Goal: Transaction & Acquisition: Purchase product/service

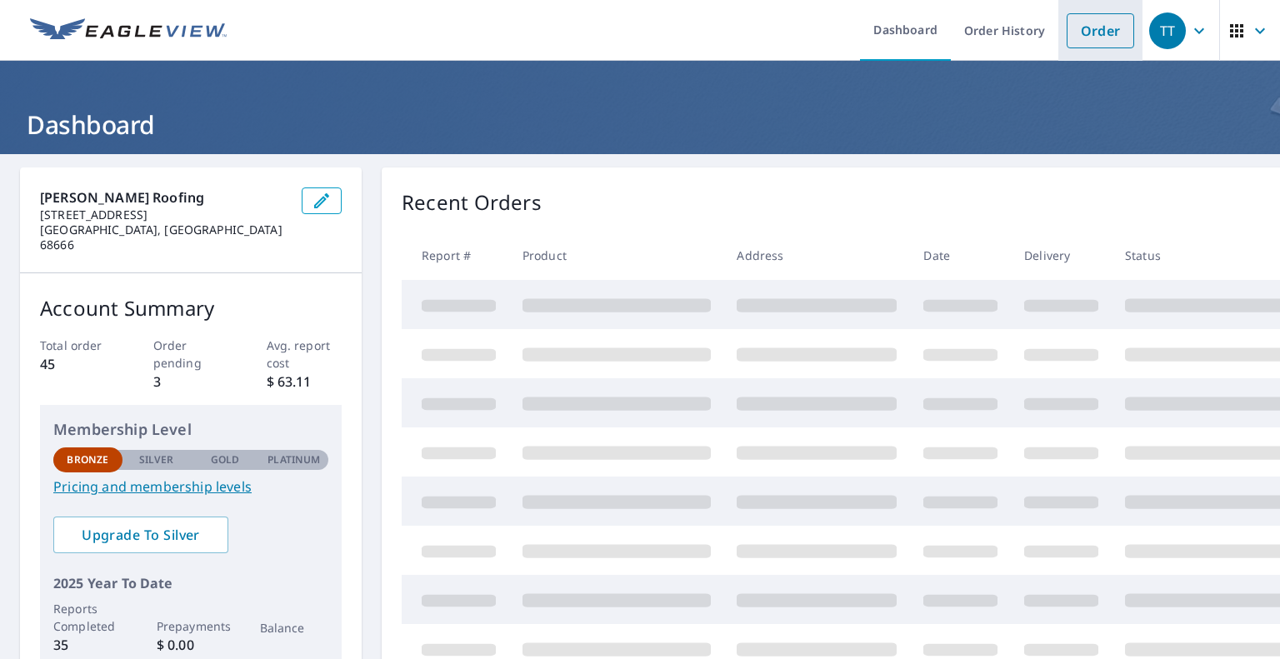
click at [1088, 29] on link "Order" at bounding box center [1101, 30] width 68 height 35
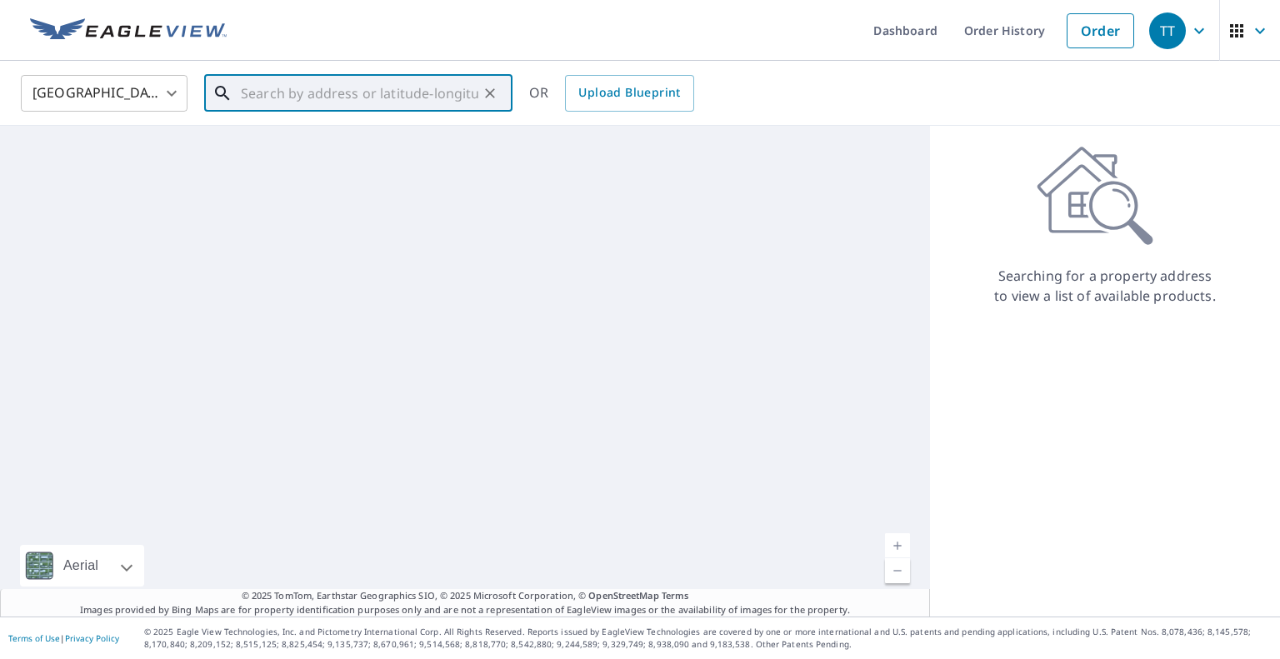
click at [308, 96] on input "text" at bounding box center [360, 93] width 238 height 47
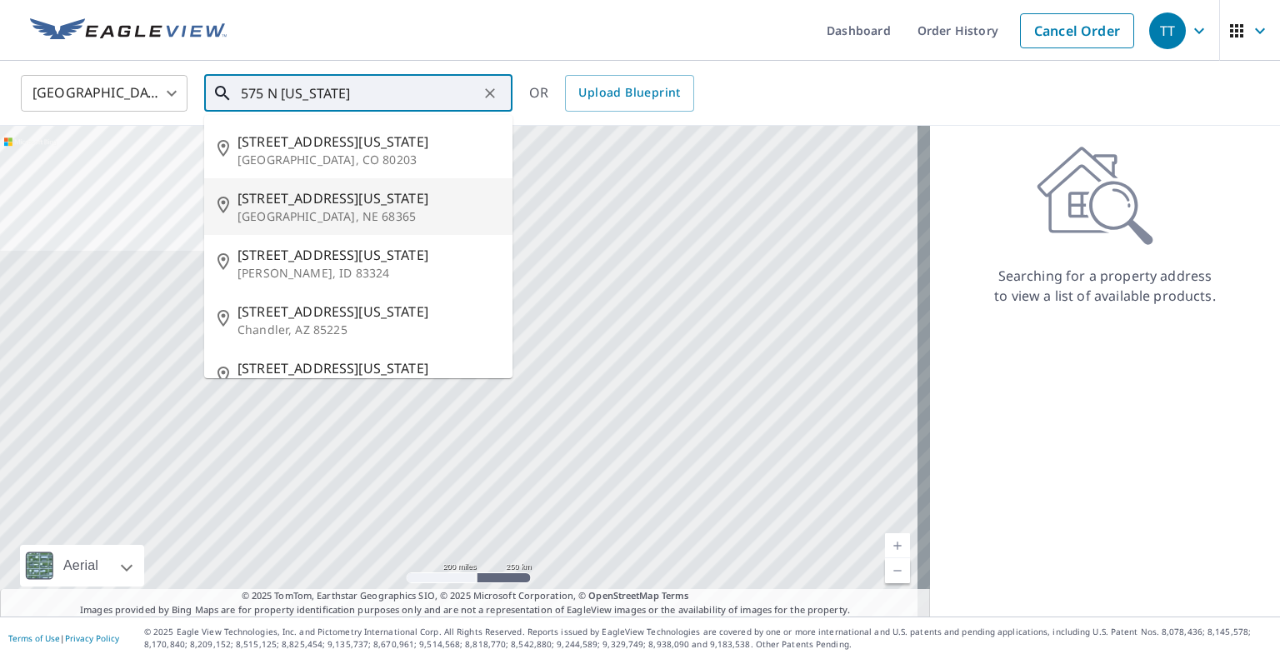
click at [386, 209] on p "[GEOGRAPHIC_DATA], NE 68365" at bounding box center [369, 216] width 262 height 17
type input "[STREET_ADDRESS][US_STATE]"
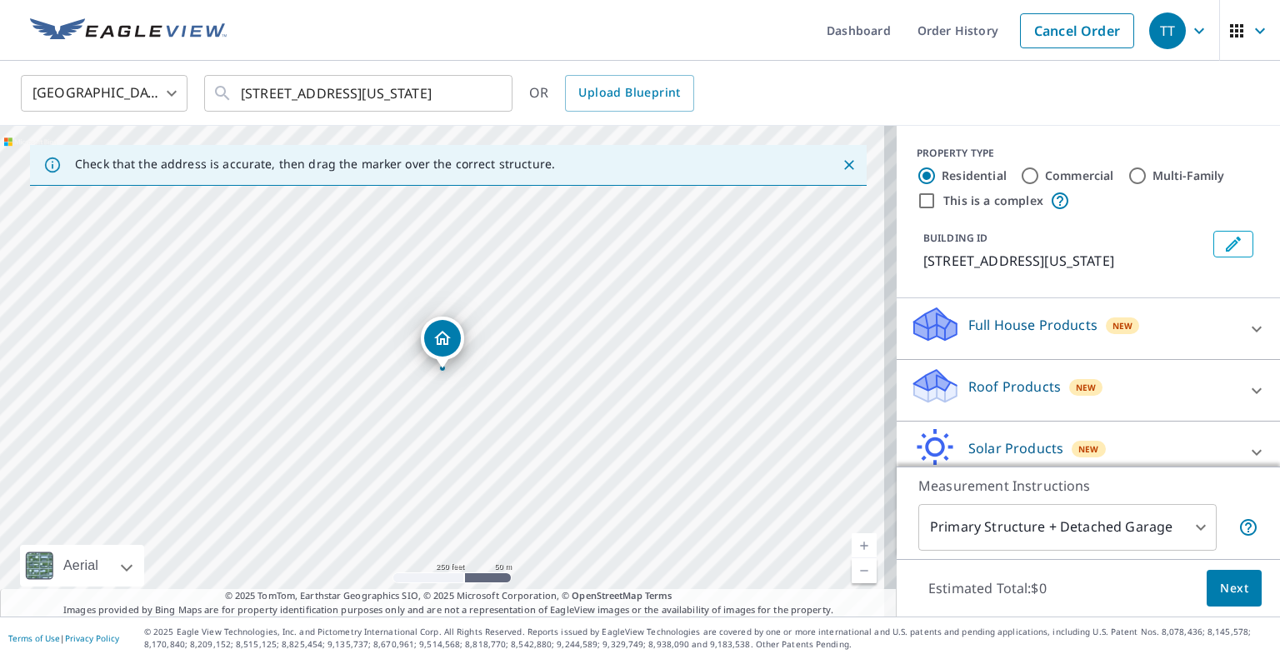
scroll to position [97, 0]
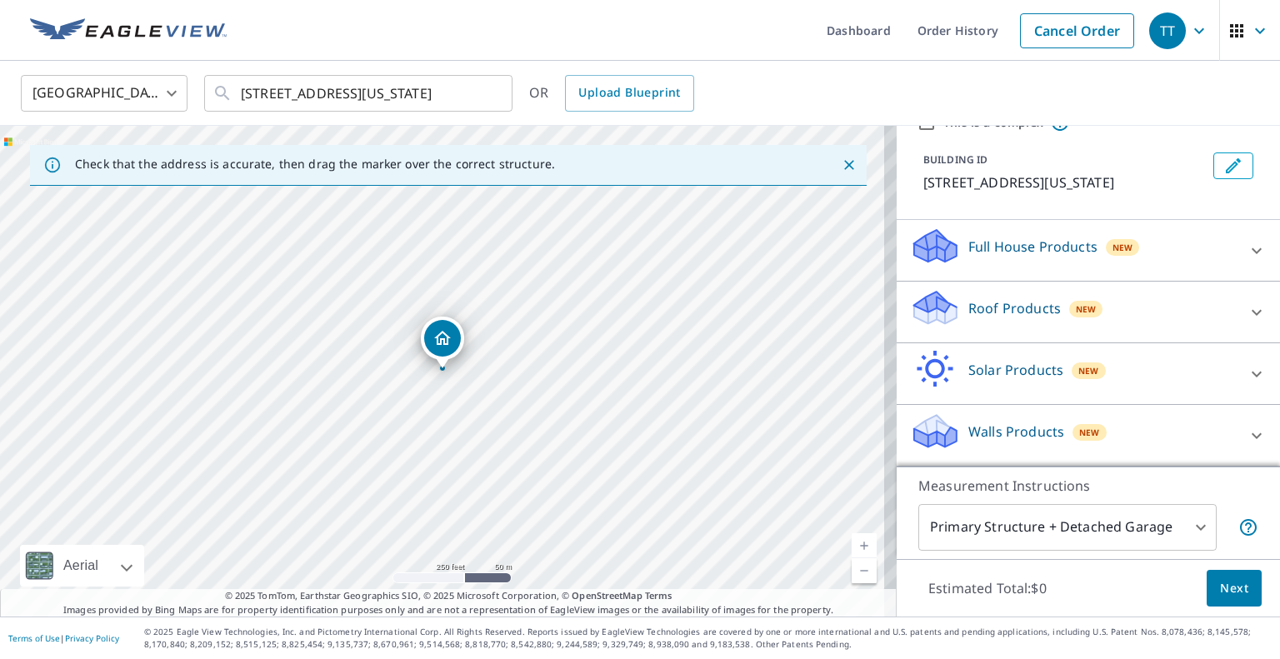
click at [1247, 311] on icon at bounding box center [1257, 313] width 20 height 20
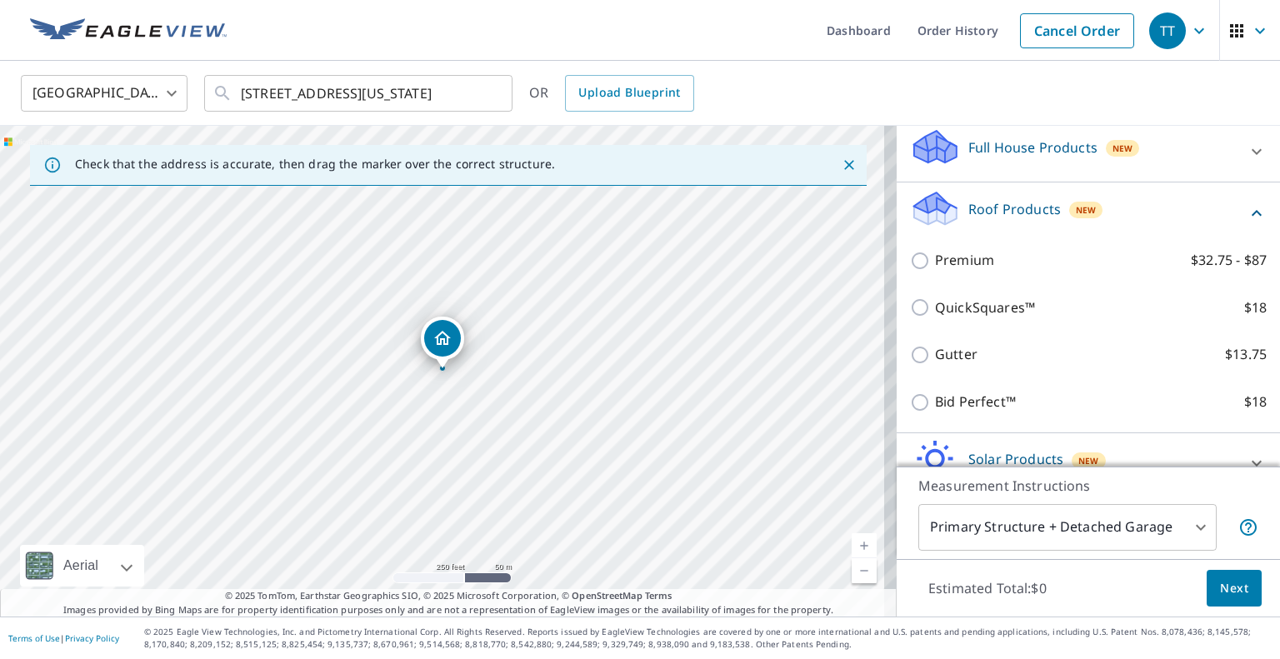
scroll to position [180, 0]
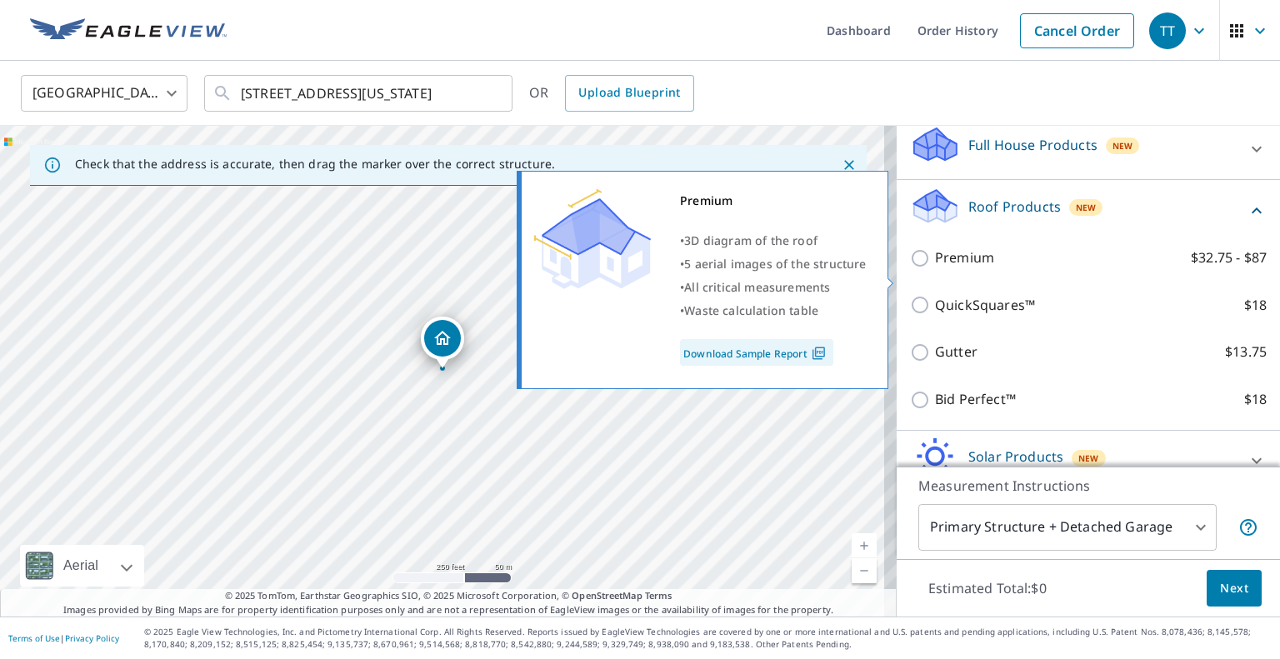
click at [955, 268] on p "Premium" at bounding box center [964, 258] width 59 height 21
click at [935, 268] on input "Premium $32.75 - $87" at bounding box center [922, 258] width 25 height 20
checkbox input "true"
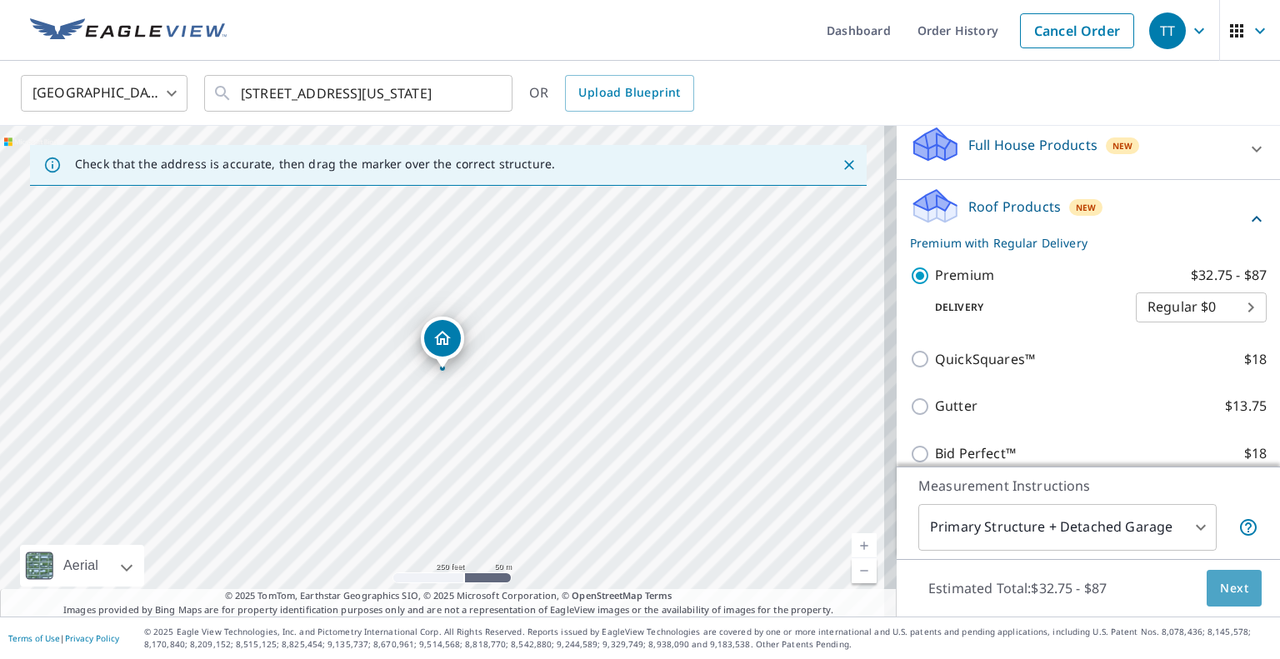
click at [1222, 589] on span "Next" at bounding box center [1234, 588] width 28 height 21
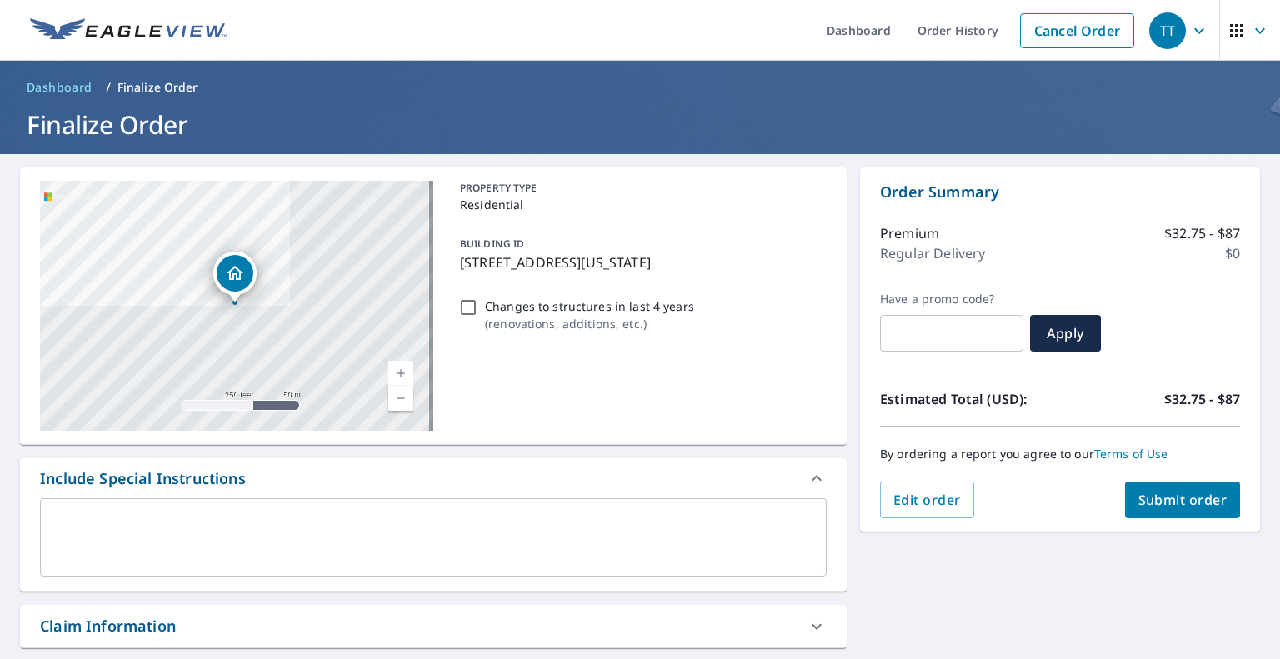
drag, startPoint x: 1198, startPoint y: 493, endPoint x: 854, endPoint y: 462, distance: 345.7
click at [860, 462] on div "Order Summary Premium $32.75 - $87 Regular Delivery $0 Have a promo code? ​ App…" at bounding box center [1060, 350] width 400 height 364
click at [398, 371] on link "Current Level 17, Zoom In" at bounding box center [400, 373] width 25 height 25
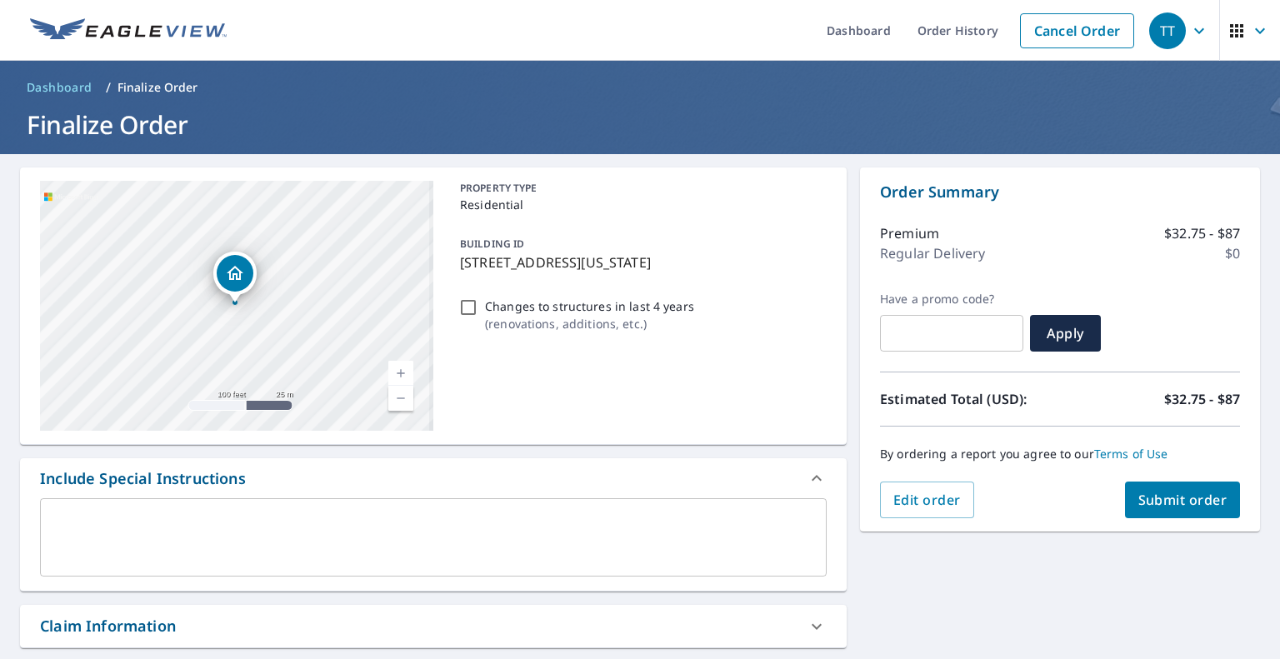
click at [398, 371] on link "Current Level 18, Zoom In" at bounding box center [400, 373] width 25 height 25
click at [398, 371] on link "Current Level 18.61902433679479, Zoom In Disabled" at bounding box center [400, 373] width 25 height 25
click at [1207, 503] on span "Submit order" at bounding box center [1183, 500] width 89 height 18
